Goal: Information Seeking & Learning: Learn about a topic

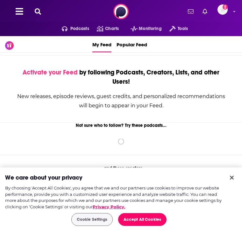
click at [37, 11] on icon at bounding box center [38, 11] width 6 height 6
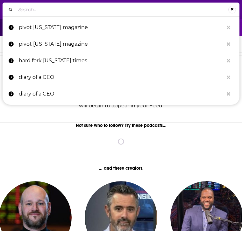
click at [48, 11] on input "Search..." at bounding box center [122, 9] width 213 height 10
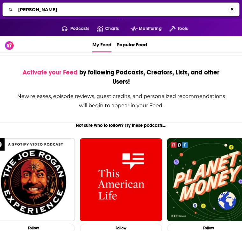
type input "[PERSON_NAME]"
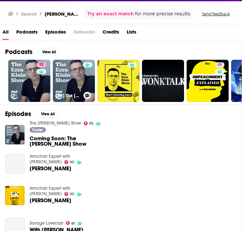
scroll to position [40, 0]
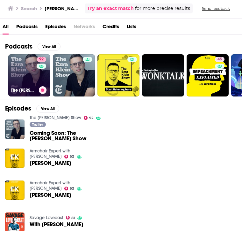
click at [30, 72] on link "92 The [PERSON_NAME] Show" at bounding box center [29, 75] width 42 height 42
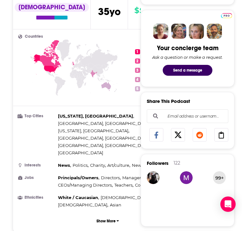
scroll to position [1, 0]
